Goal: Task Accomplishment & Management: Manage account settings

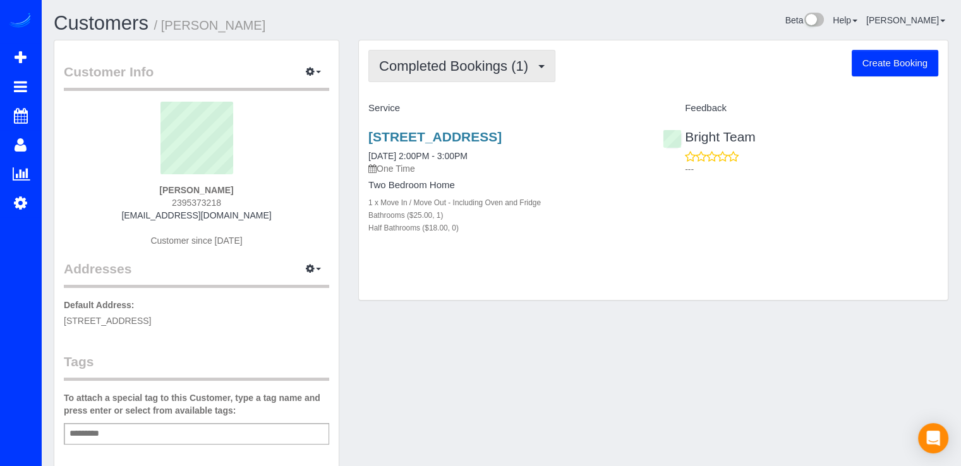
click at [503, 74] on button "Completed Bookings (1)" at bounding box center [461, 66] width 187 height 32
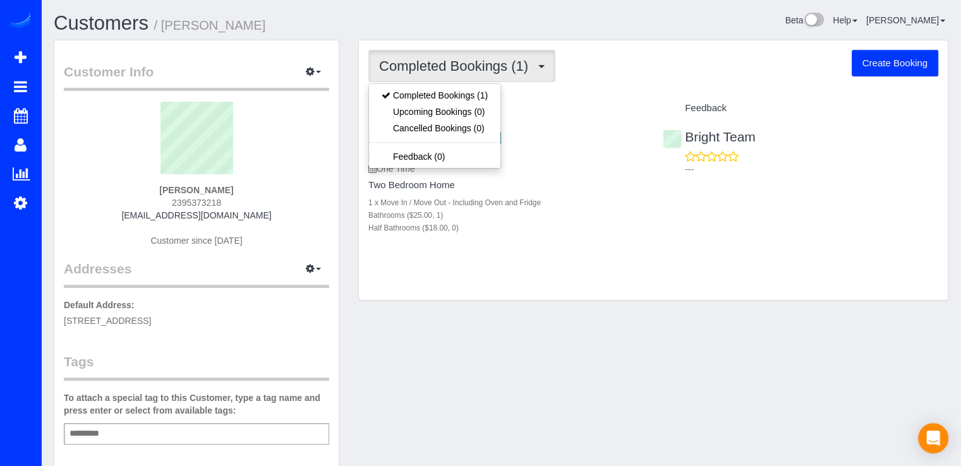
click at [537, 87] on div "Completed Bookings (1) Completed Bookings (1) Upcoming Bookings (0) Cancelled B…" at bounding box center [653, 170] width 589 height 260
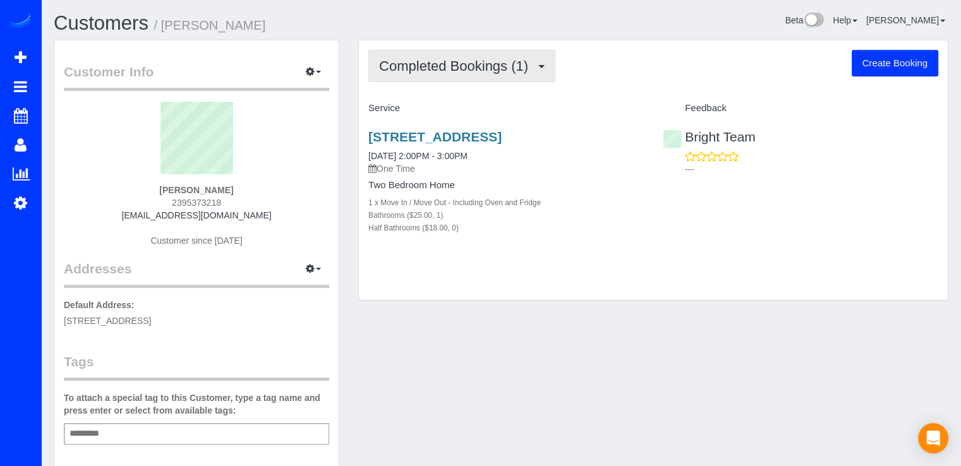
click at [489, 75] on button "Completed Bookings (1)" at bounding box center [461, 66] width 187 height 32
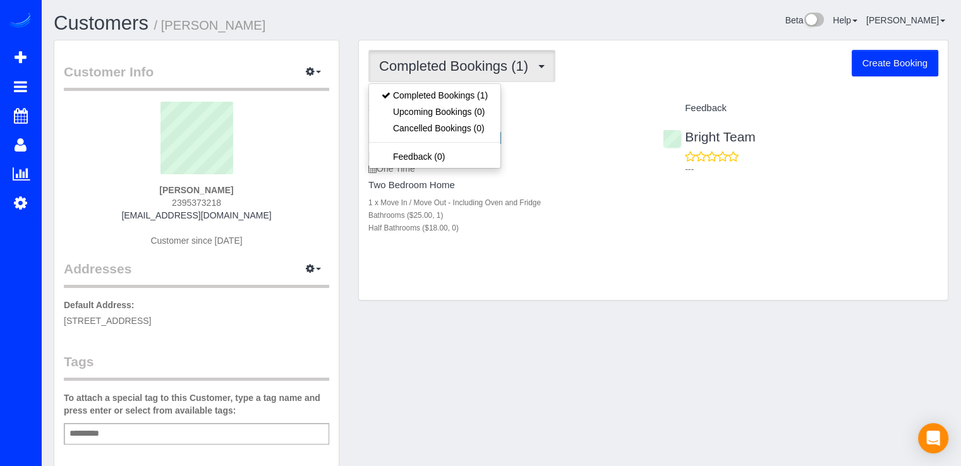
click at [554, 104] on h4 "Service" at bounding box center [505, 108] width 275 height 11
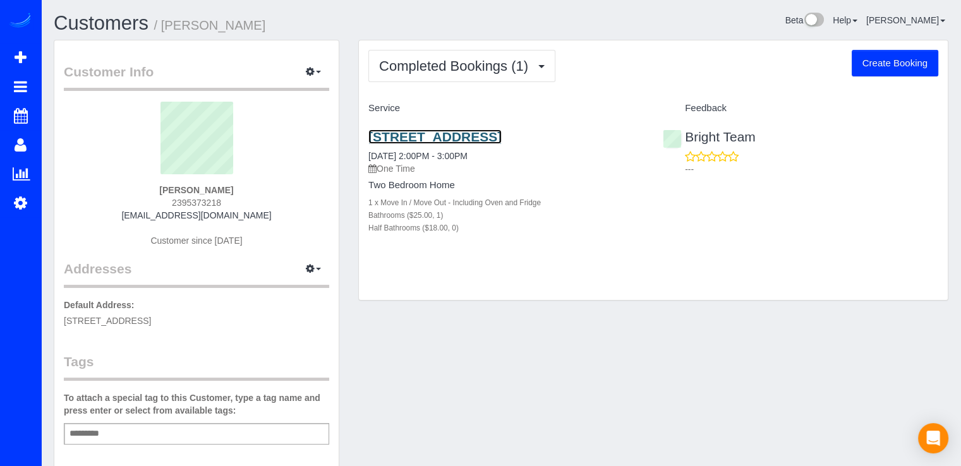
click at [396, 136] on link "900 N Stuart St Apt 1214, Arlington, VA 22203" at bounding box center [434, 137] width 133 height 15
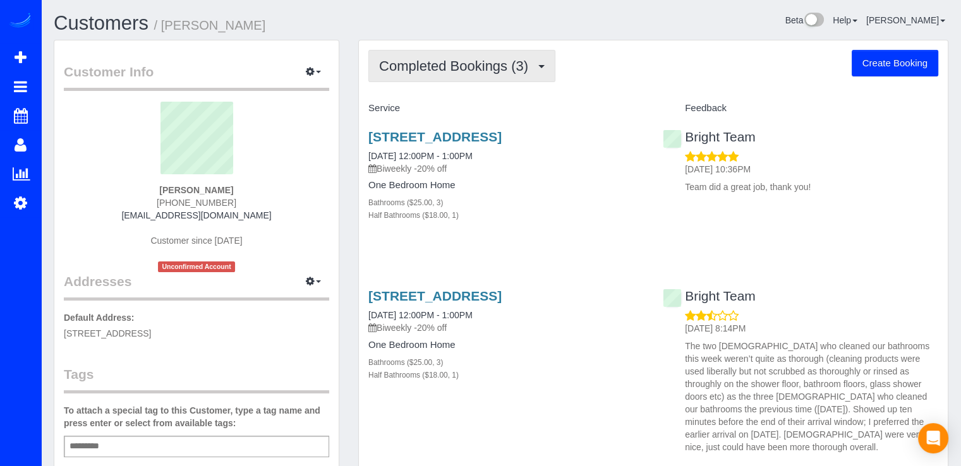
click at [500, 62] on span "Completed Bookings (3)" at bounding box center [456, 66] width 155 height 16
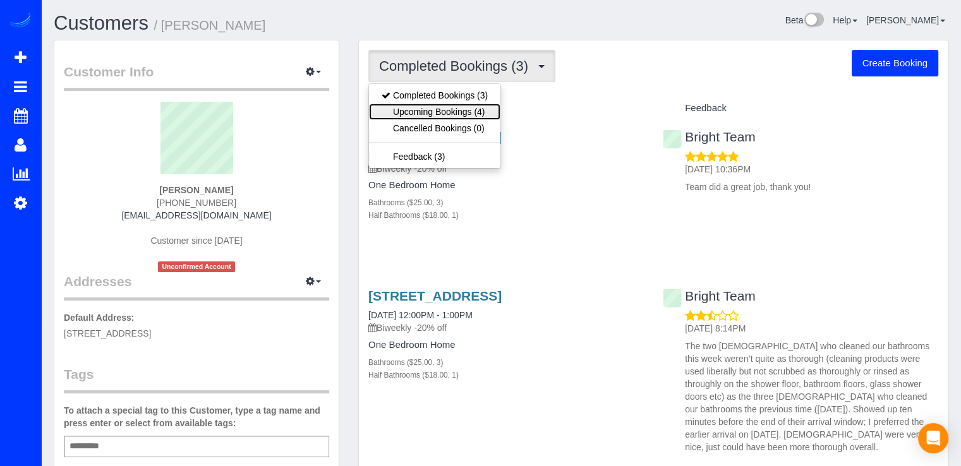
click at [490, 104] on link "Upcoming Bookings (4)" at bounding box center [434, 112] width 131 height 16
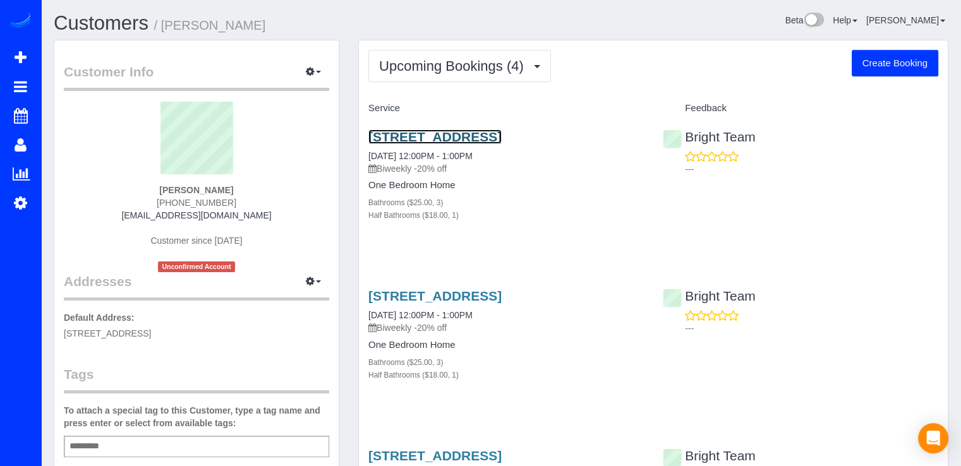
click at [454, 135] on link "656 Wintergreen Dr, Purceville, VA 20132" at bounding box center [434, 137] width 133 height 15
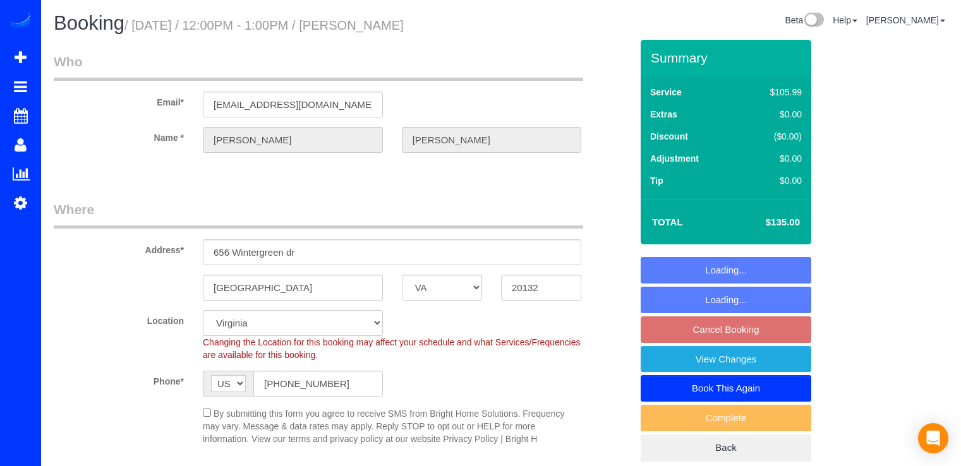
select select "VA"
select select "3"
select select "1"
select select "spot23"
